Goal: Task Accomplishment & Management: Manage account settings

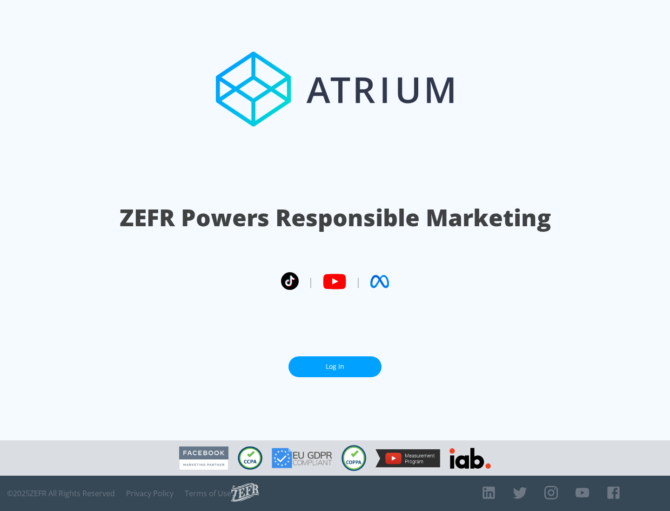
click at [335, 367] on link "Log In" at bounding box center [334, 367] width 93 height 21
